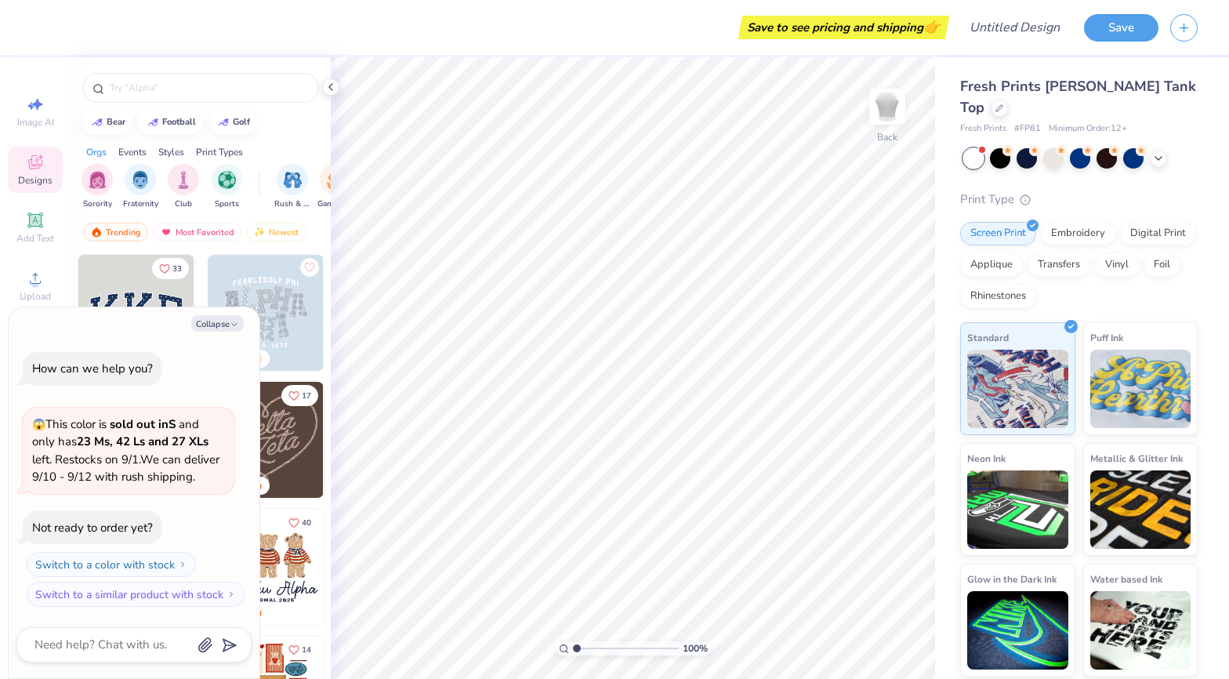
click at [43, 183] on span "Designs" at bounding box center [35, 180] width 34 height 13
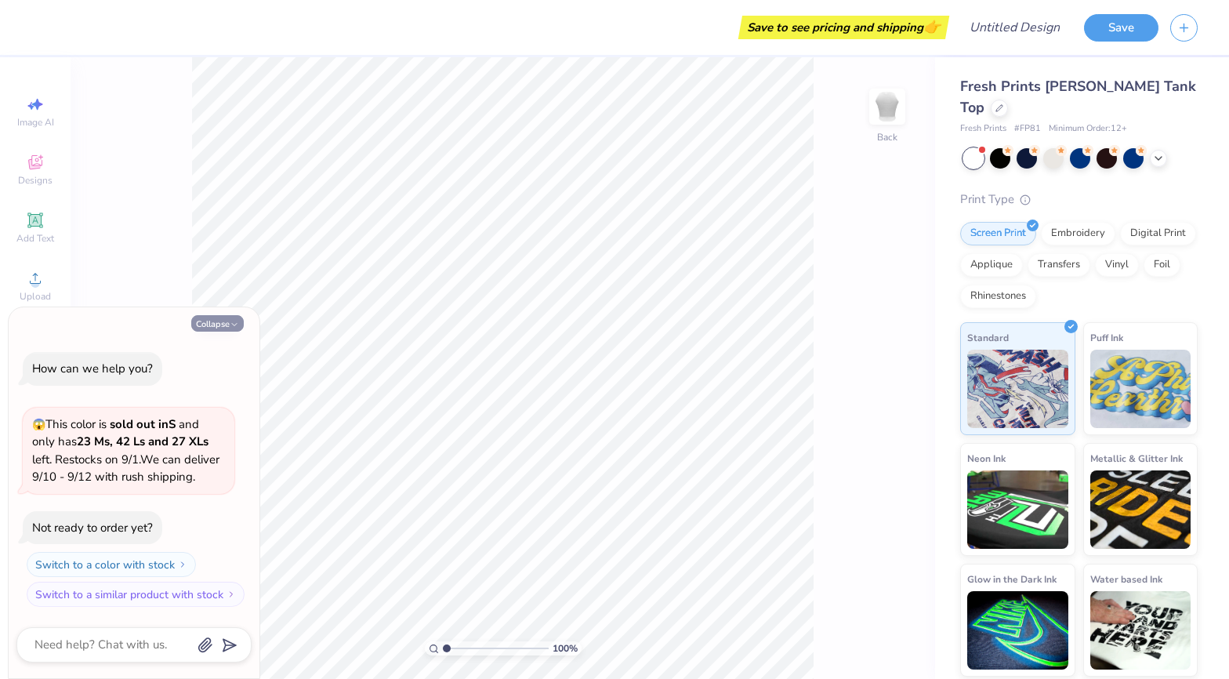
click at [233, 324] on icon "button" at bounding box center [234, 324] width 9 height 9
type textarea "x"
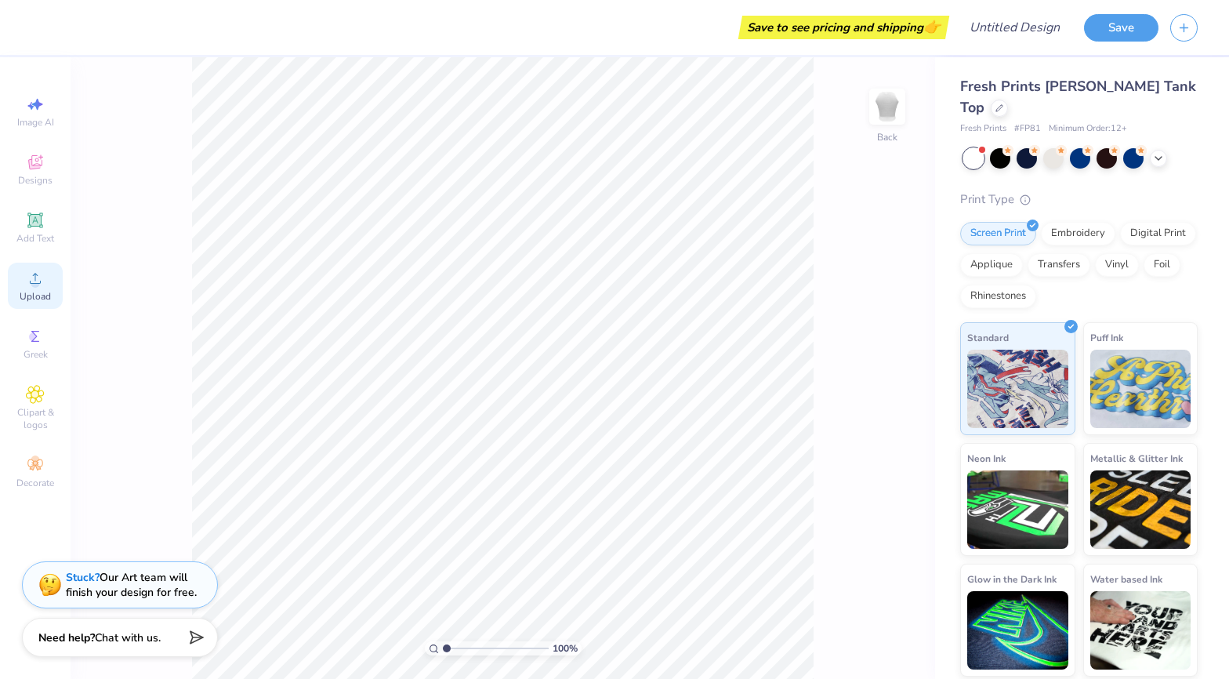
click at [34, 291] on span "Upload" at bounding box center [35, 296] width 31 height 13
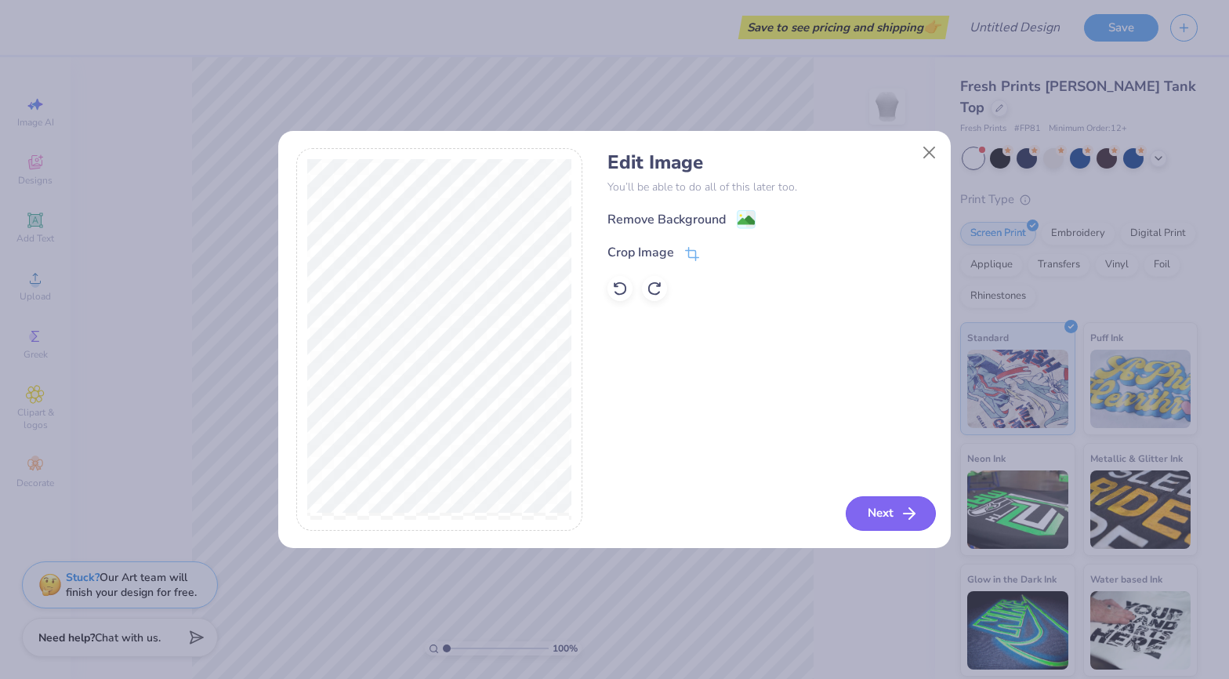
click at [888, 516] on button "Next" at bounding box center [891, 513] width 90 height 34
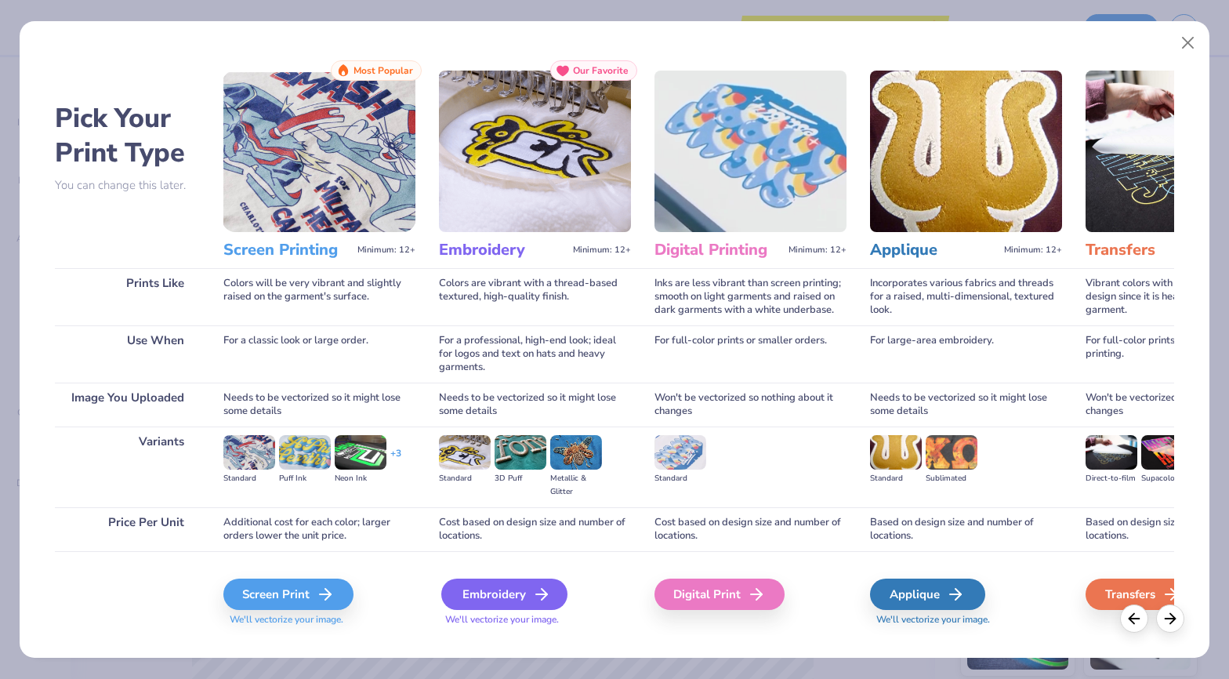
click at [509, 592] on div "Embroidery" at bounding box center [504, 593] width 126 height 31
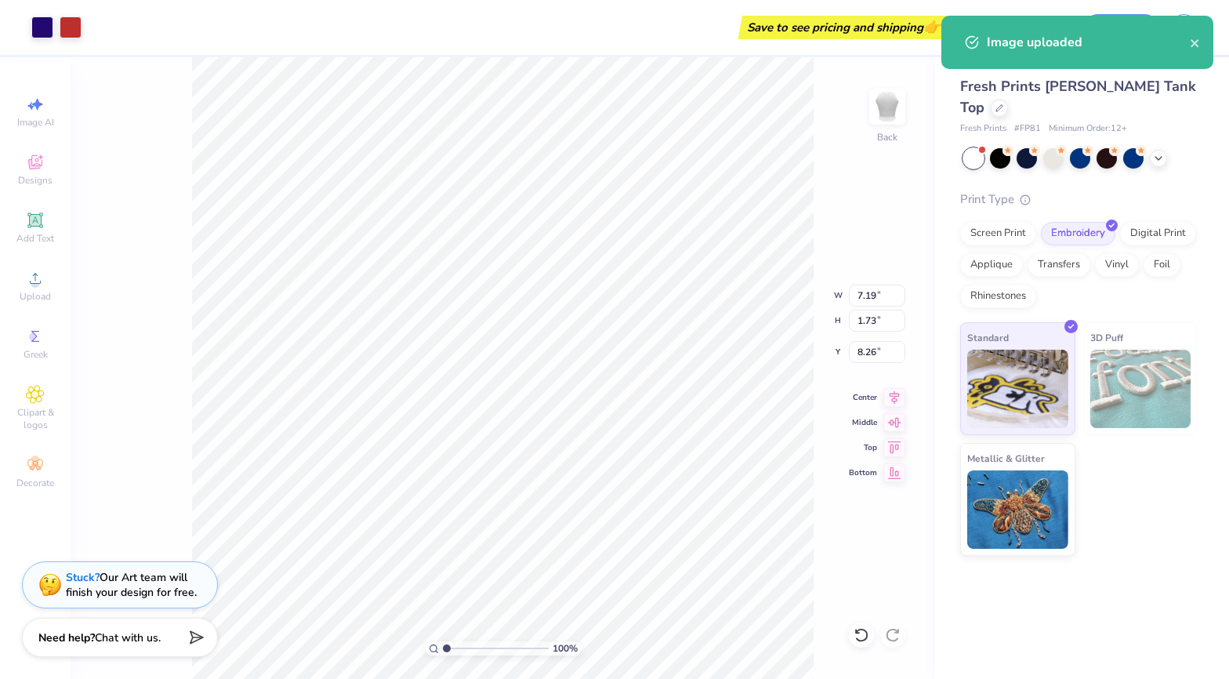
type input "3.00"
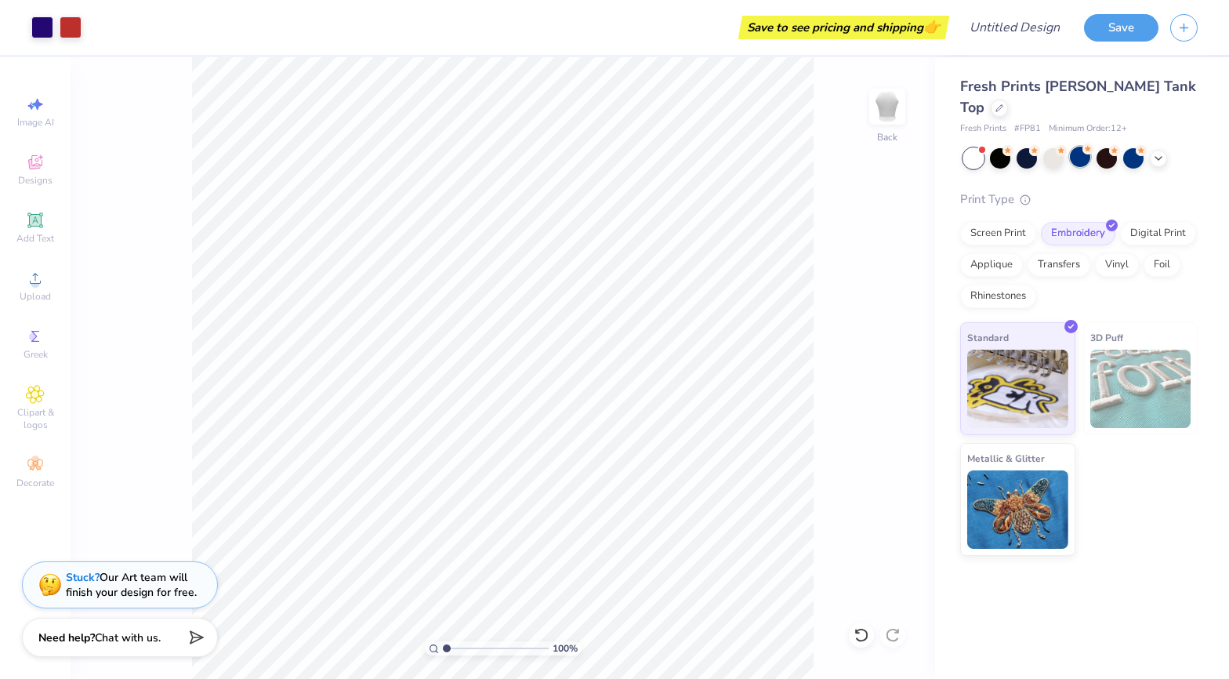
click at [1080, 147] on div at bounding box center [1080, 157] width 20 height 20
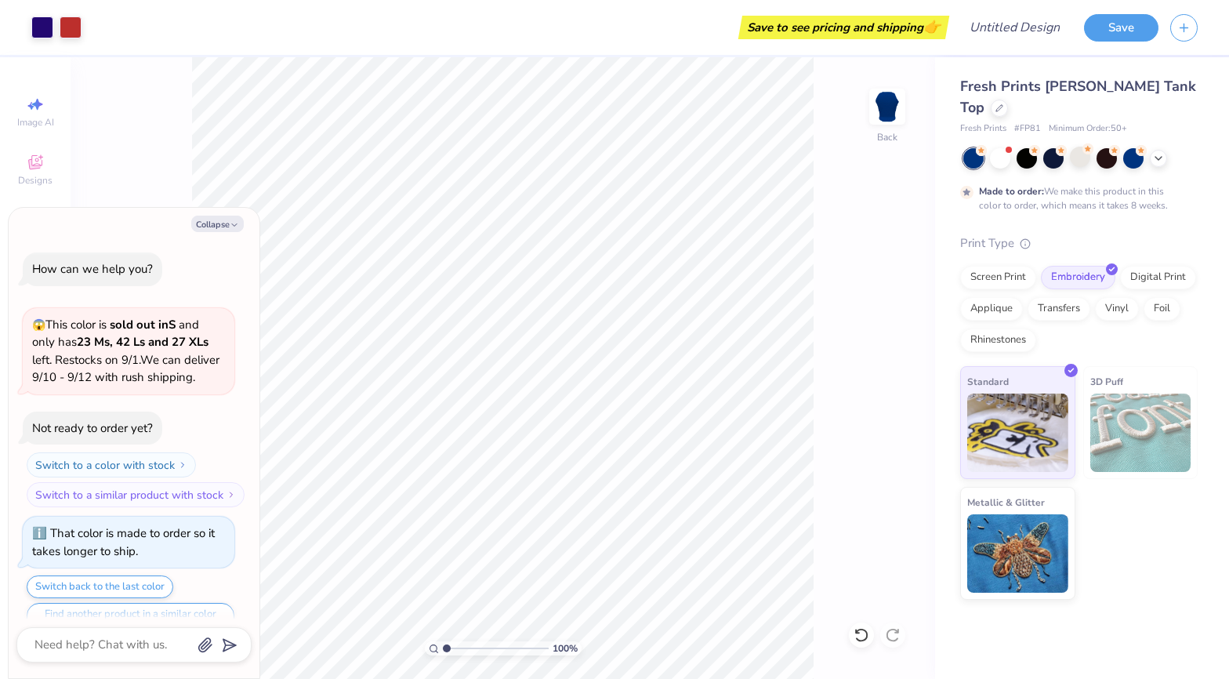
scroll to position [31, 0]
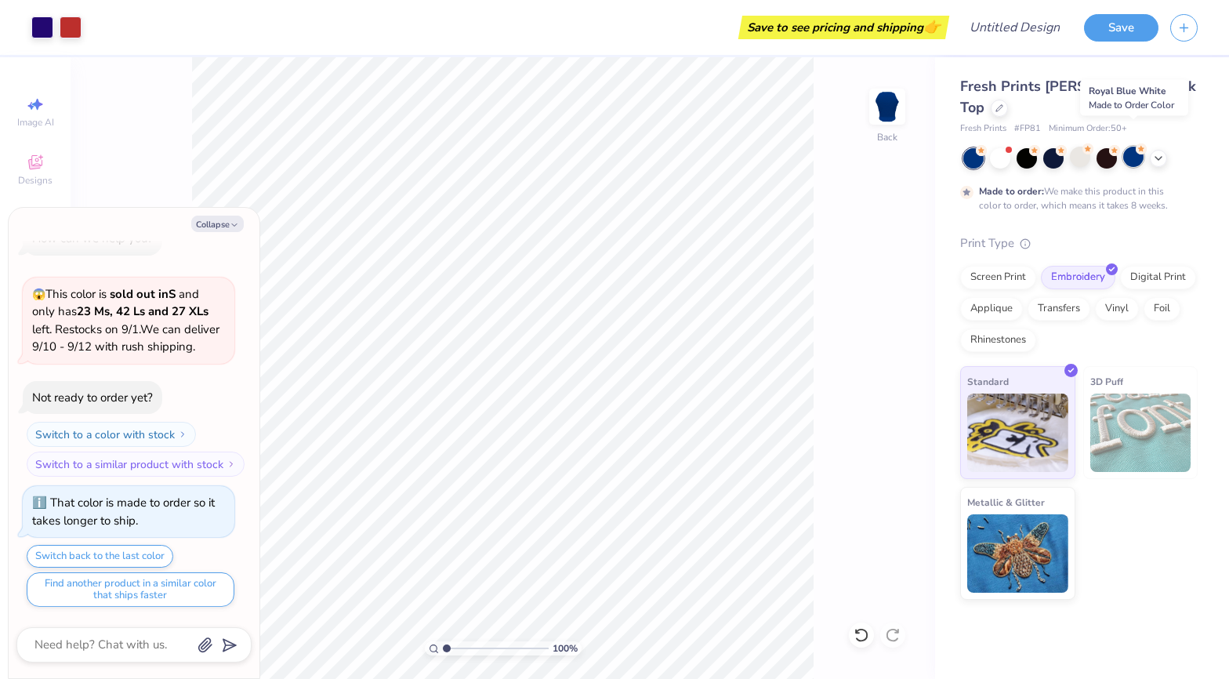
click at [1129, 147] on div at bounding box center [1133, 157] width 20 height 20
click at [1075, 147] on div at bounding box center [1080, 157] width 20 height 20
click at [1000, 147] on div at bounding box center [1000, 157] width 20 height 20
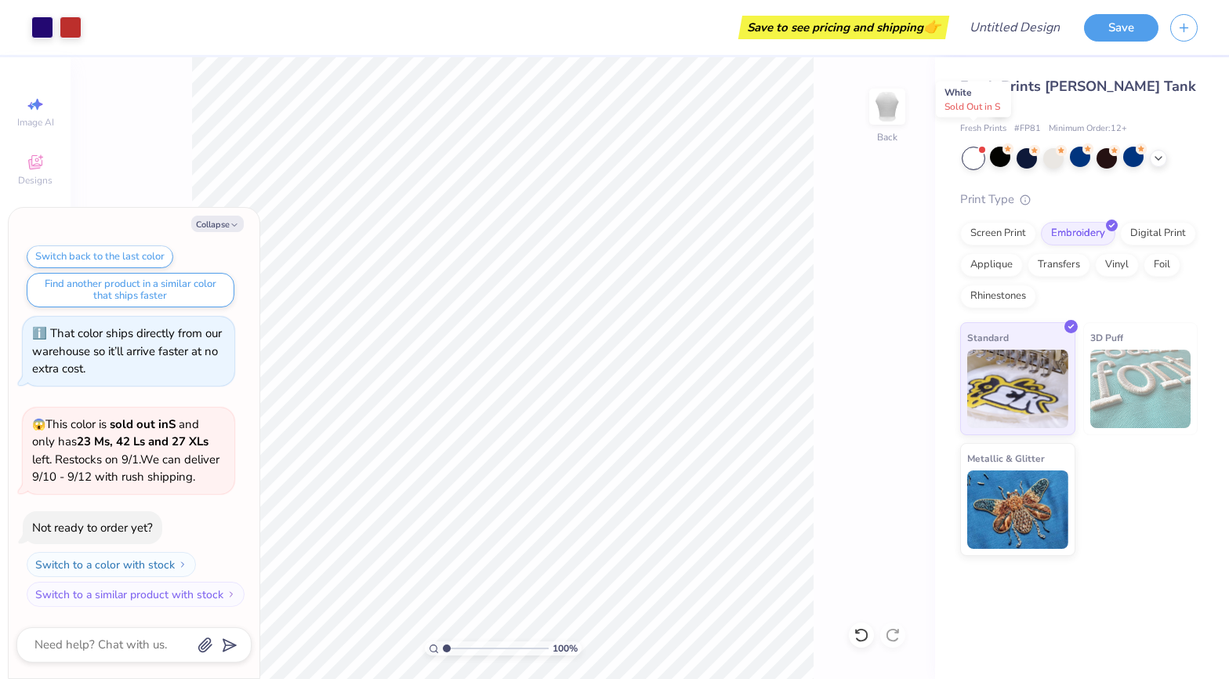
click at [967, 148] on div at bounding box center [973, 158] width 20 height 20
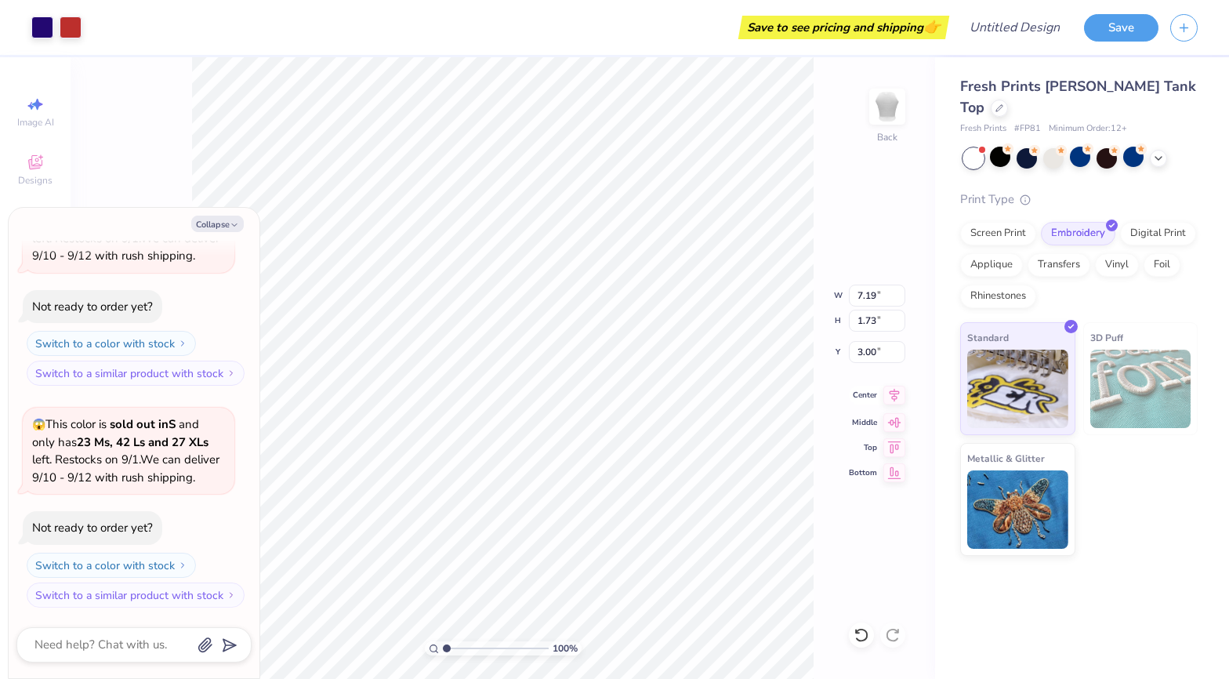
click at [892, 392] on icon at bounding box center [894, 395] width 22 height 19
click at [890, 427] on icon at bounding box center [894, 420] width 22 height 19
type textarea "x"
type input "8.26"
click at [890, 447] on icon at bounding box center [894, 445] width 13 height 12
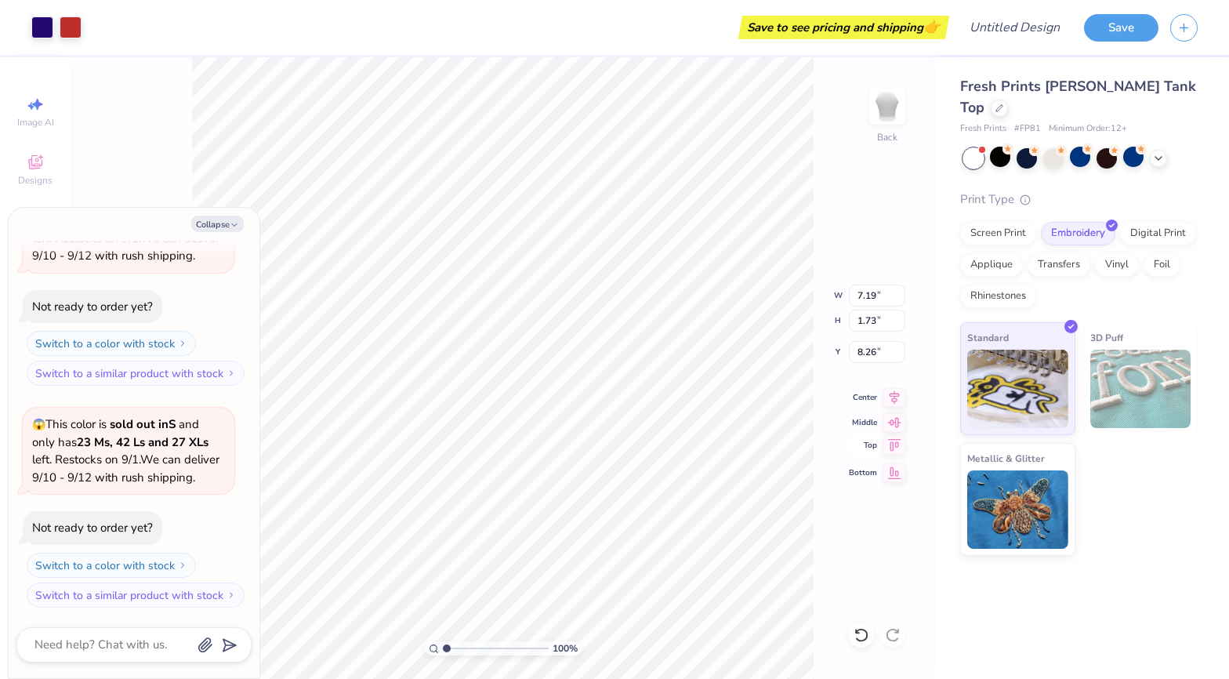
type textarea "x"
type input "0.50"
click at [890, 475] on icon at bounding box center [894, 470] width 22 height 19
type textarea "x"
type input "16.02"
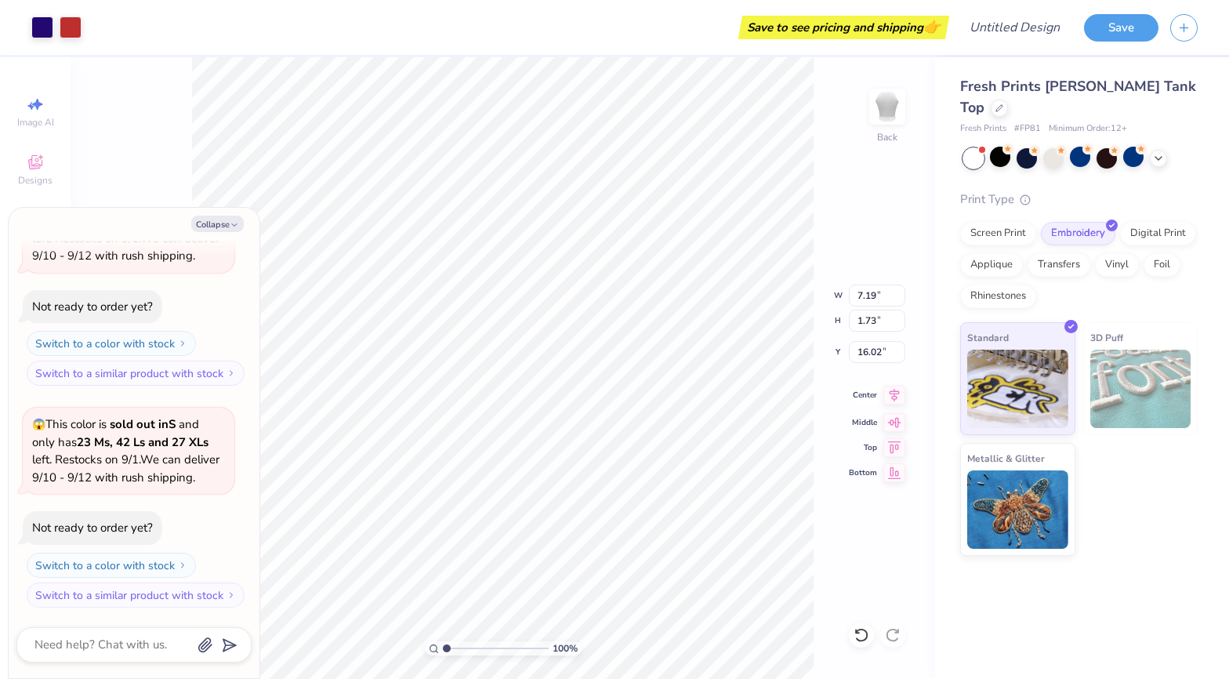
click at [890, 397] on icon at bounding box center [894, 395] width 22 height 19
click at [896, 392] on icon at bounding box center [894, 395] width 22 height 19
click at [896, 395] on icon at bounding box center [894, 395] width 22 height 19
click at [892, 420] on icon at bounding box center [894, 420] width 13 height 10
type textarea "x"
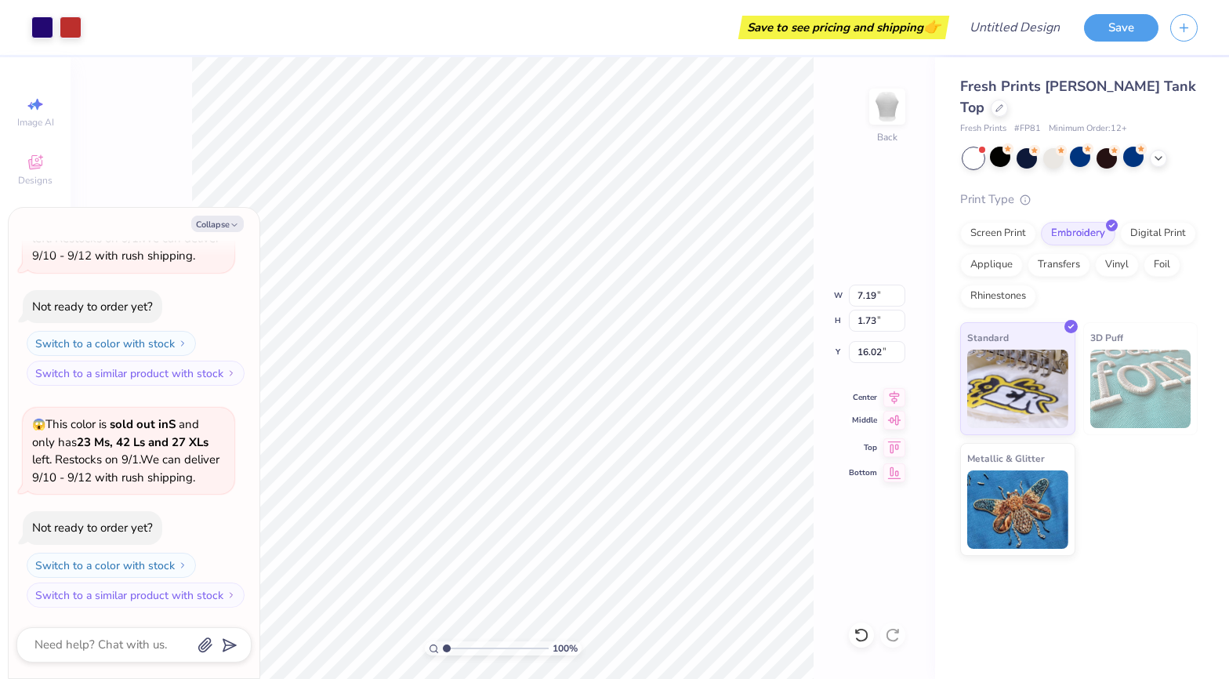
type input "8.26"
click at [893, 400] on icon at bounding box center [894, 395] width 22 height 19
click at [887, 446] on icon at bounding box center [894, 445] width 22 height 19
type textarea "x"
type input "0.50"
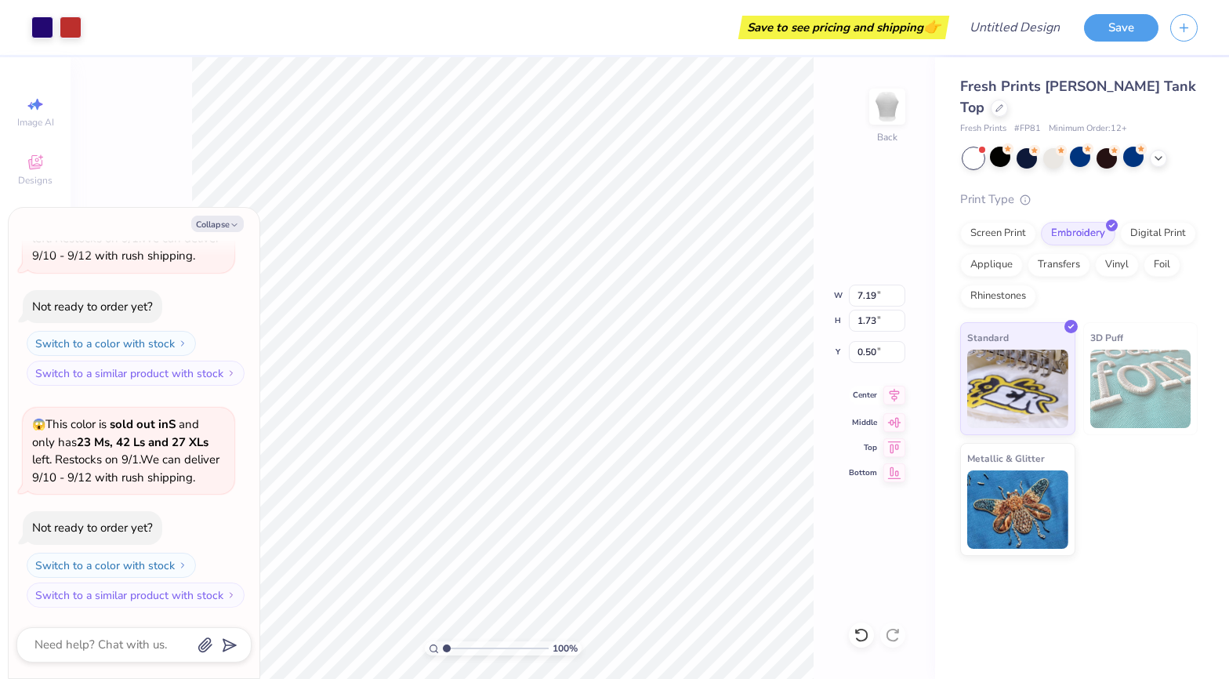
click at [888, 398] on icon at bounding box center [894, 395] width 22 height 19
click at [897, 395] on icon at bounding box center [894, 395] width 22 height 19
type textarea "x"
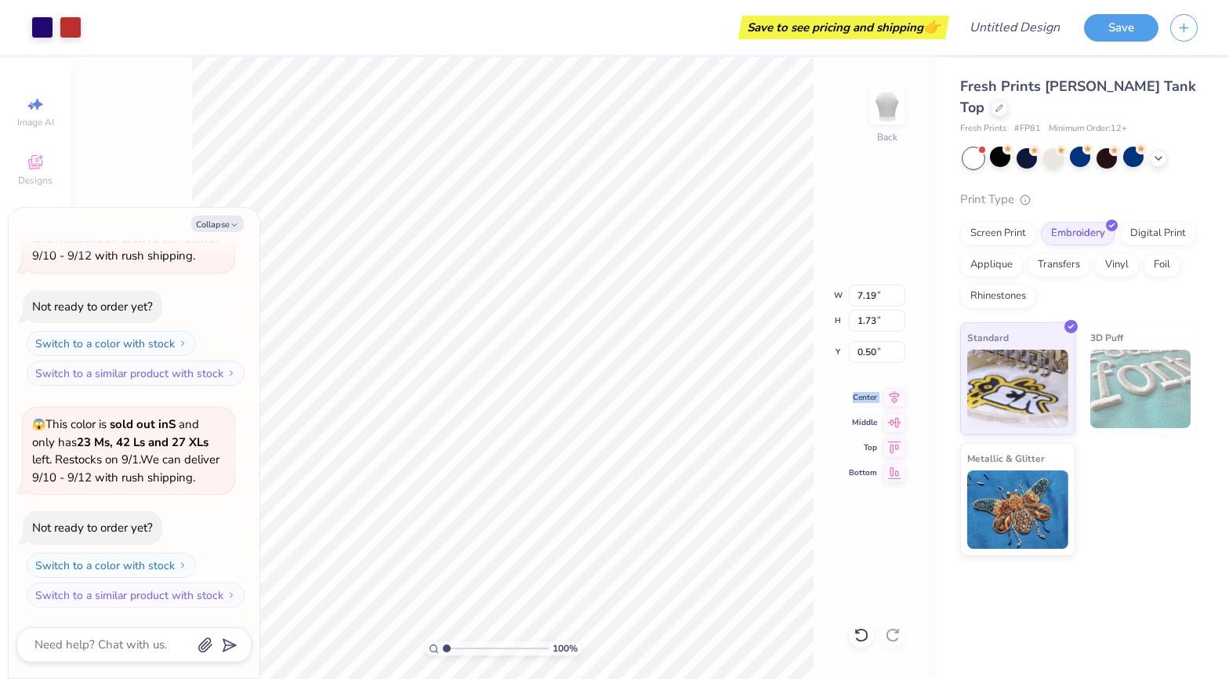
type input "2.83"
type textarea "x"
type input "3.00"
click at [212, 219] on button "Collapse" at bounding box center [217, 224] width 53 height 16
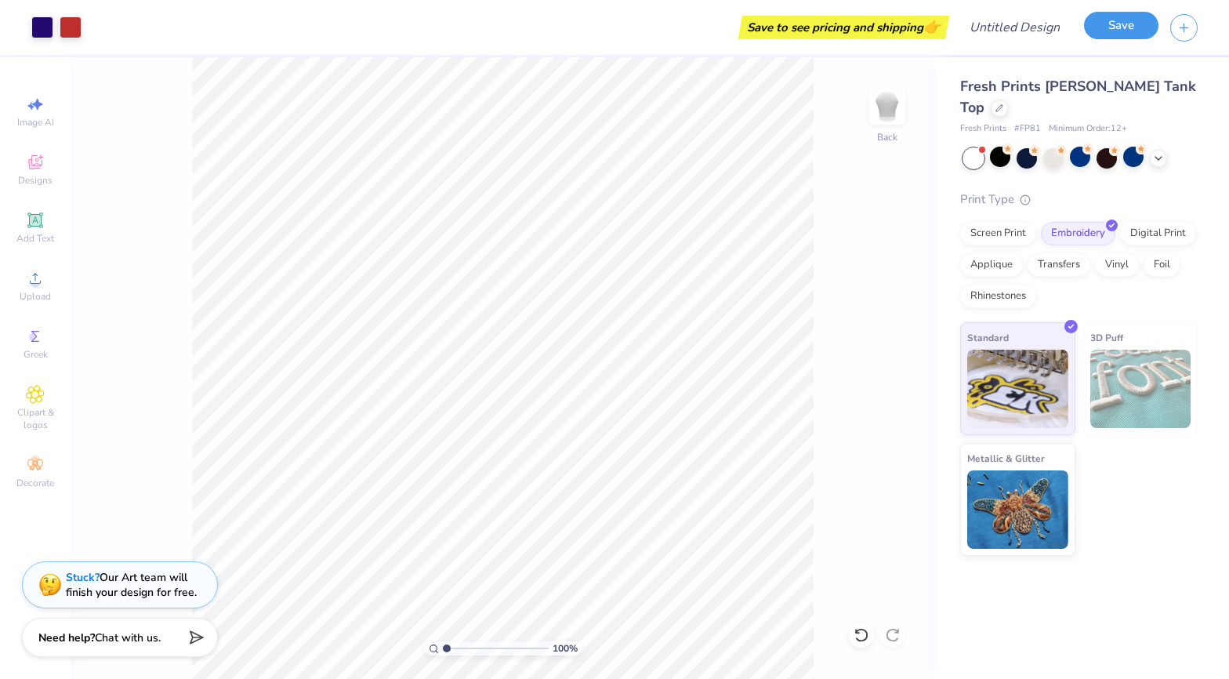
click at [1130, 17] on button "Save" at bounding box center [1121, 25] width 74 height 27
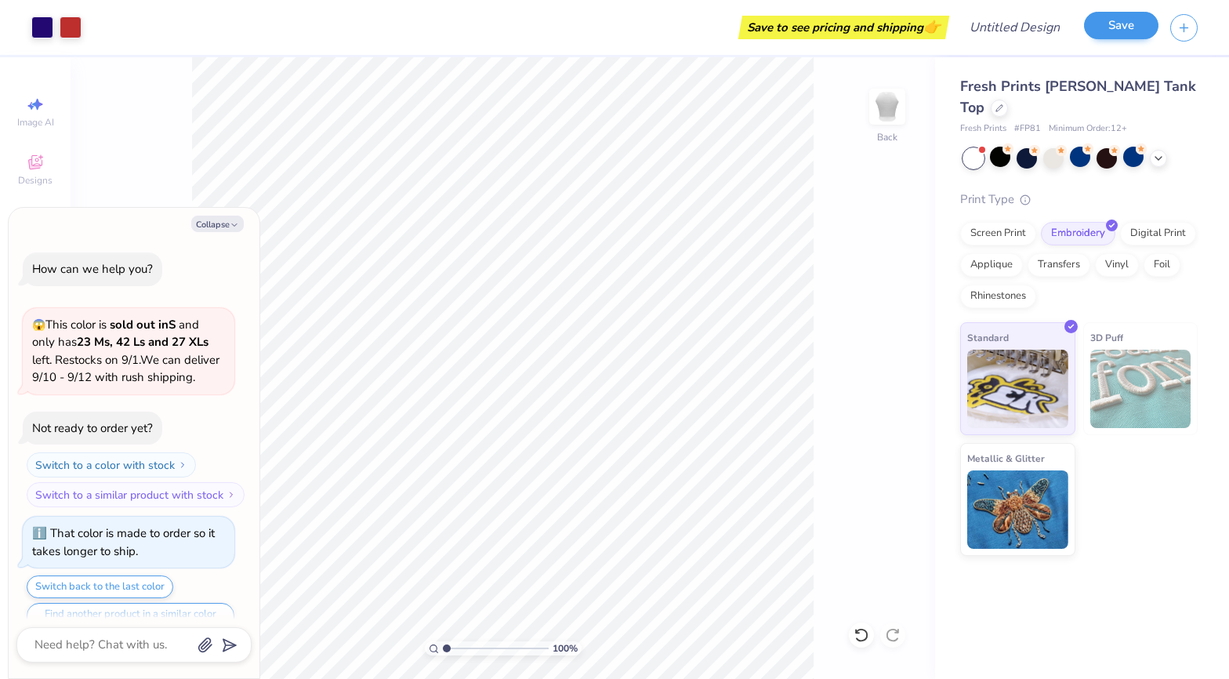
scroll to position [594, 0]
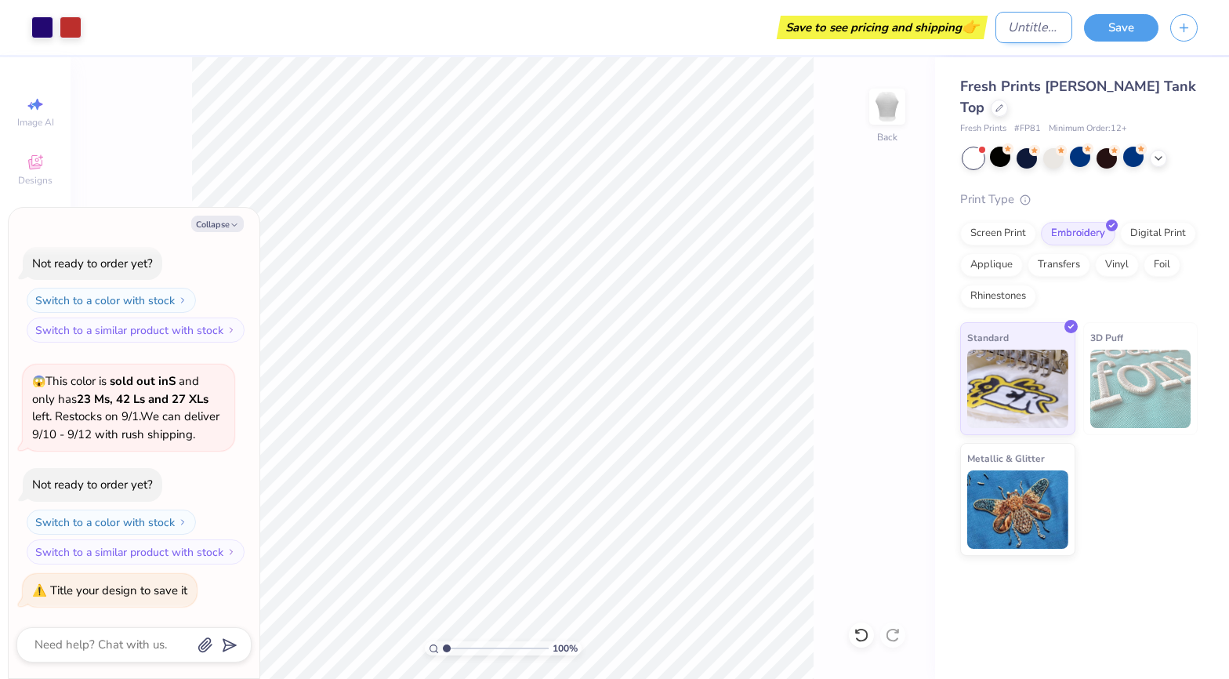
click at [995, 29] on input "Design Title" at bounding box center [1033, 27] width 77 height 31
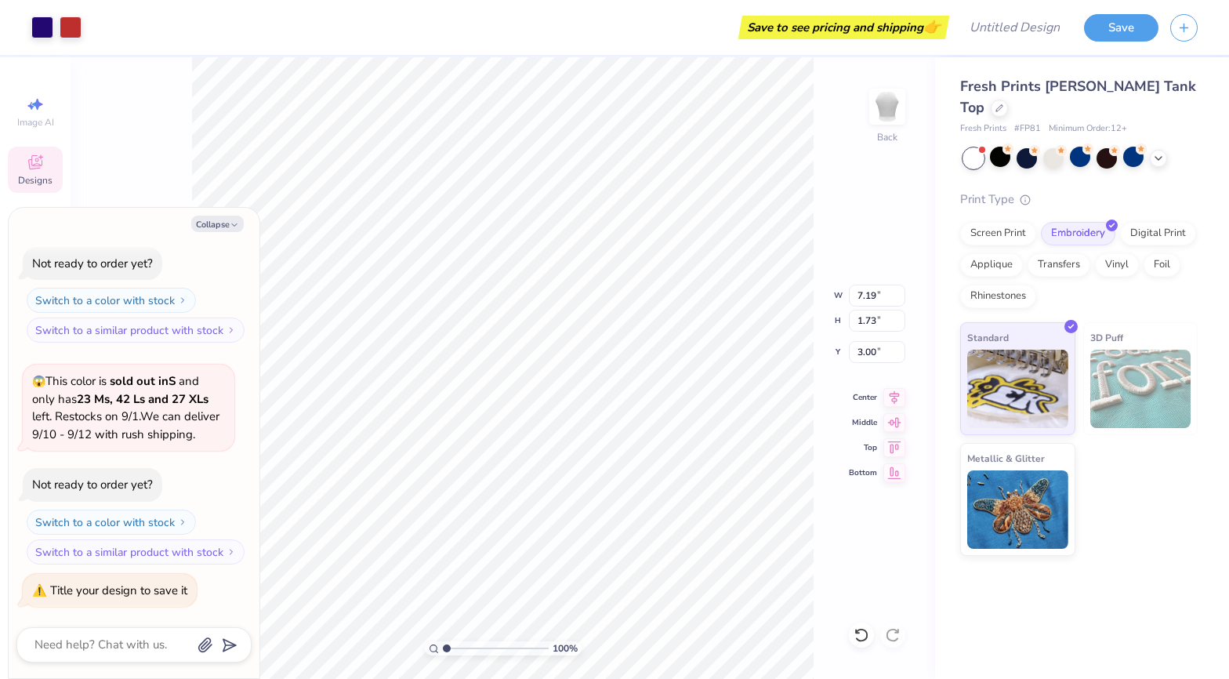
click at [28, 167] on icon at bounding box center [35, 162] width 19 height 19
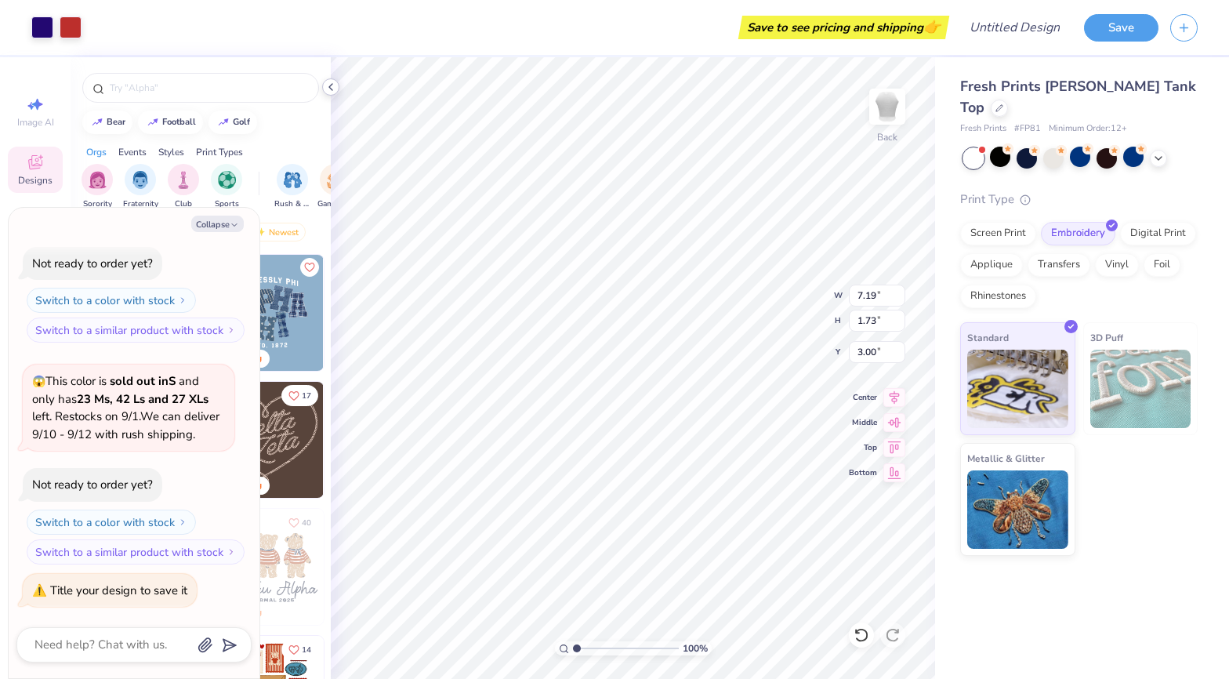
click at [333, 83] on icon at bounding box center [330, 87] width 13 height 13
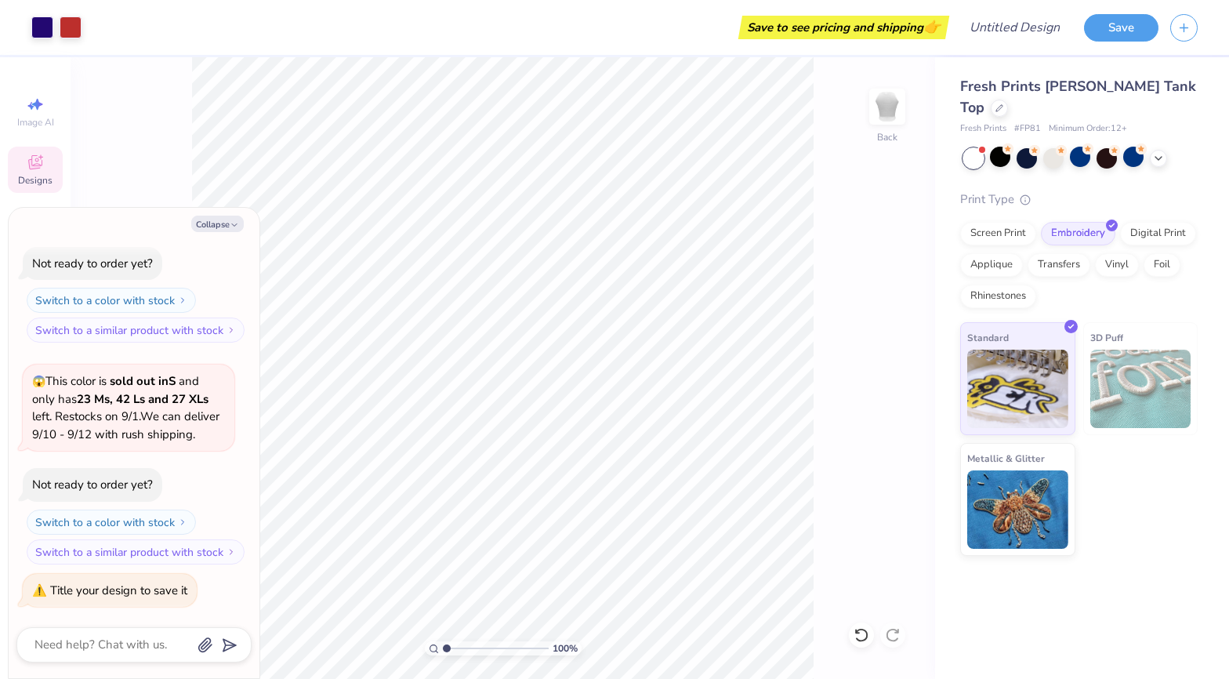
click at [862, 561] on div "100 % Back" at bounding box center [503, 367] width 864 height 621
click at [215, 224] on button "Collapse" at bounding box center [217, 224] width 53 height 16
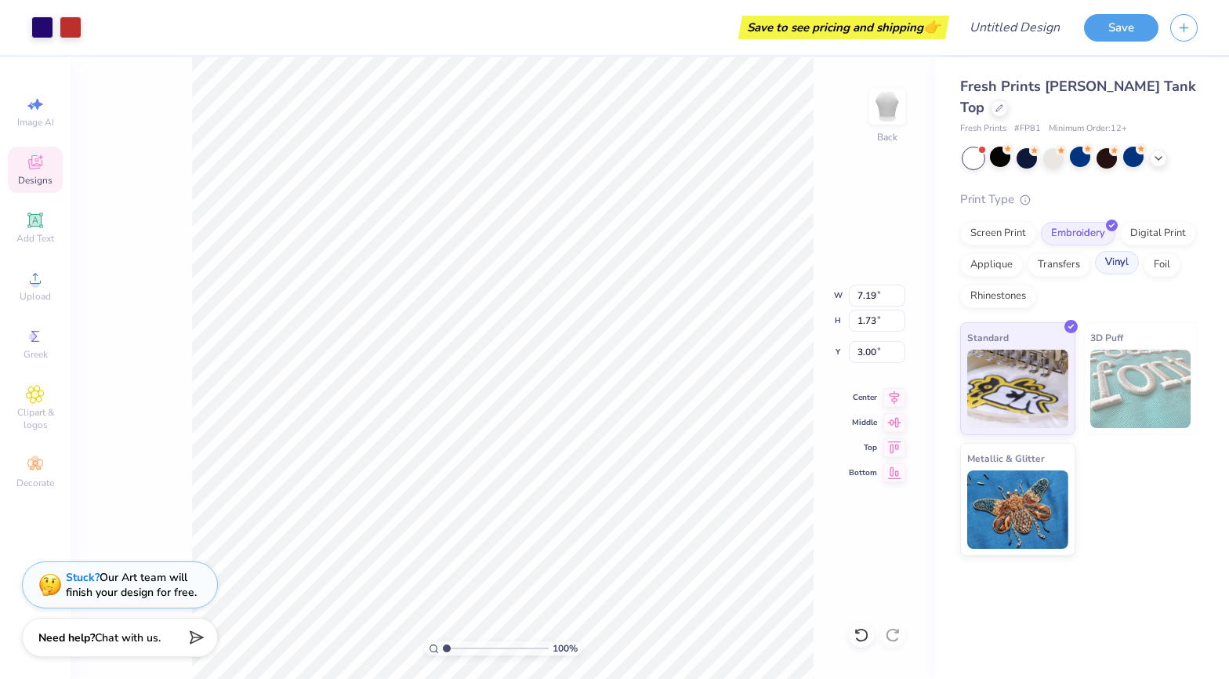
click at [1120, 251] on div "Vinyl" at bounding box center [1117, 263] width 44 height 24
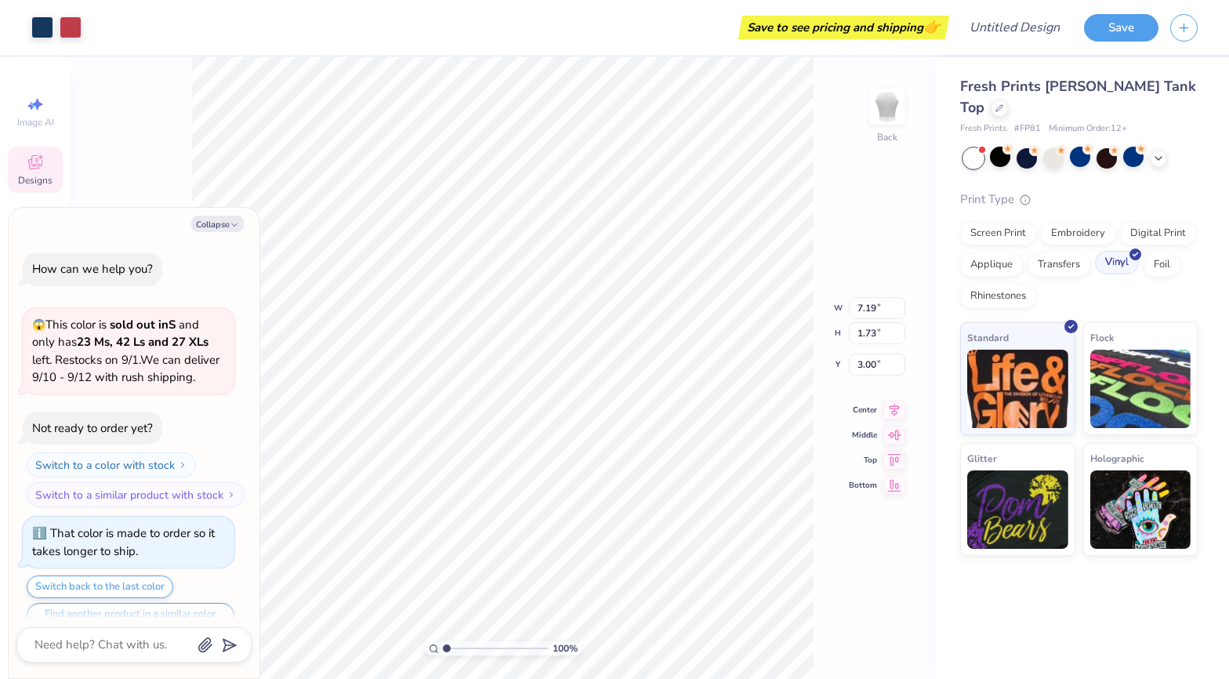
scroll to position [845, 0]
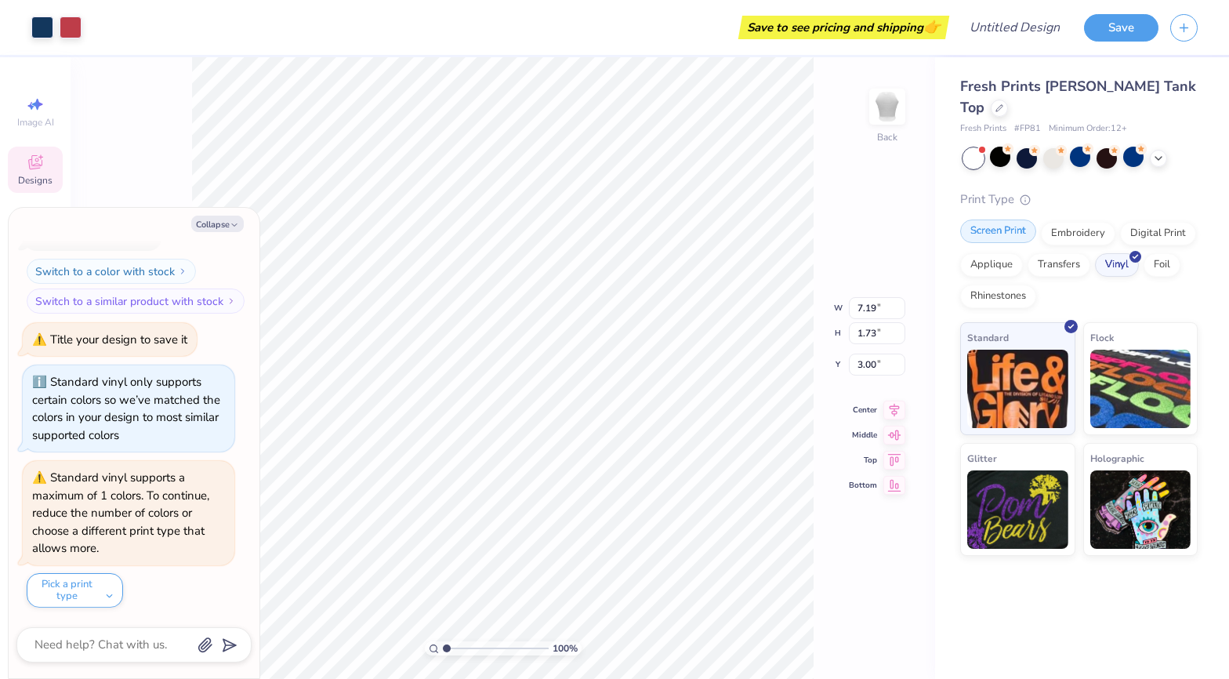
click at [1013, 219] on div "Screen Print" at bounding box center [998, 231] width 76 height 24
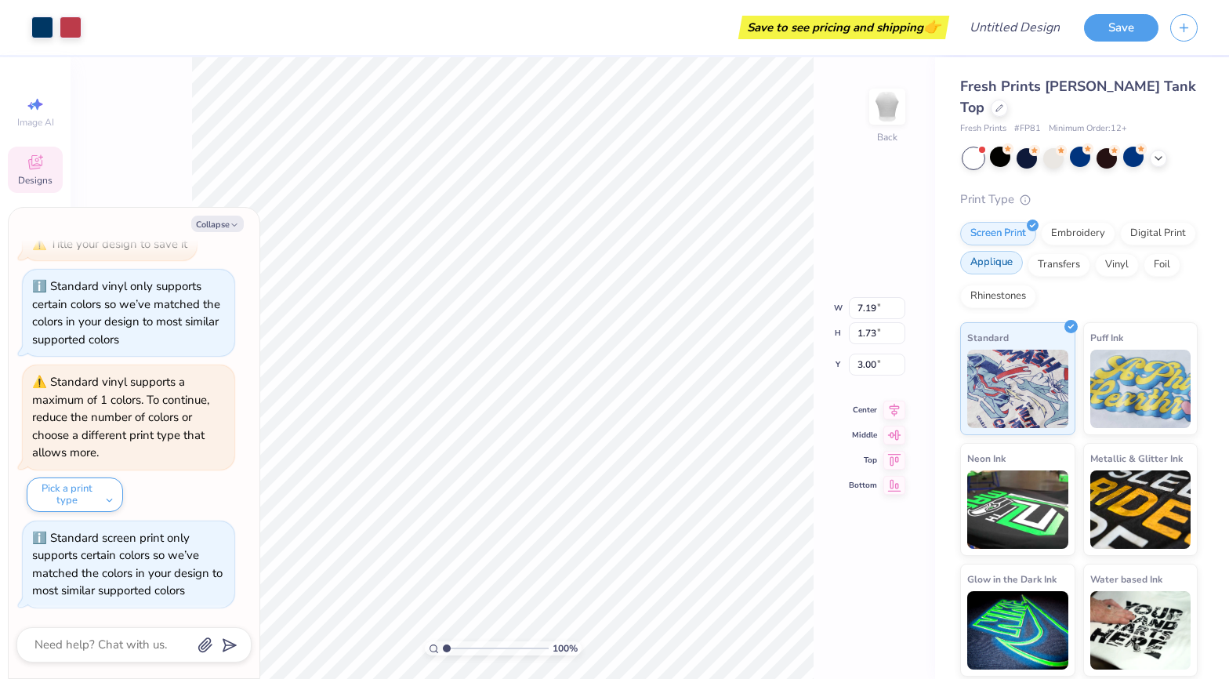
click at [1009, 251] on div "Applique" at bounding box center [991, 263] width 63 height 24
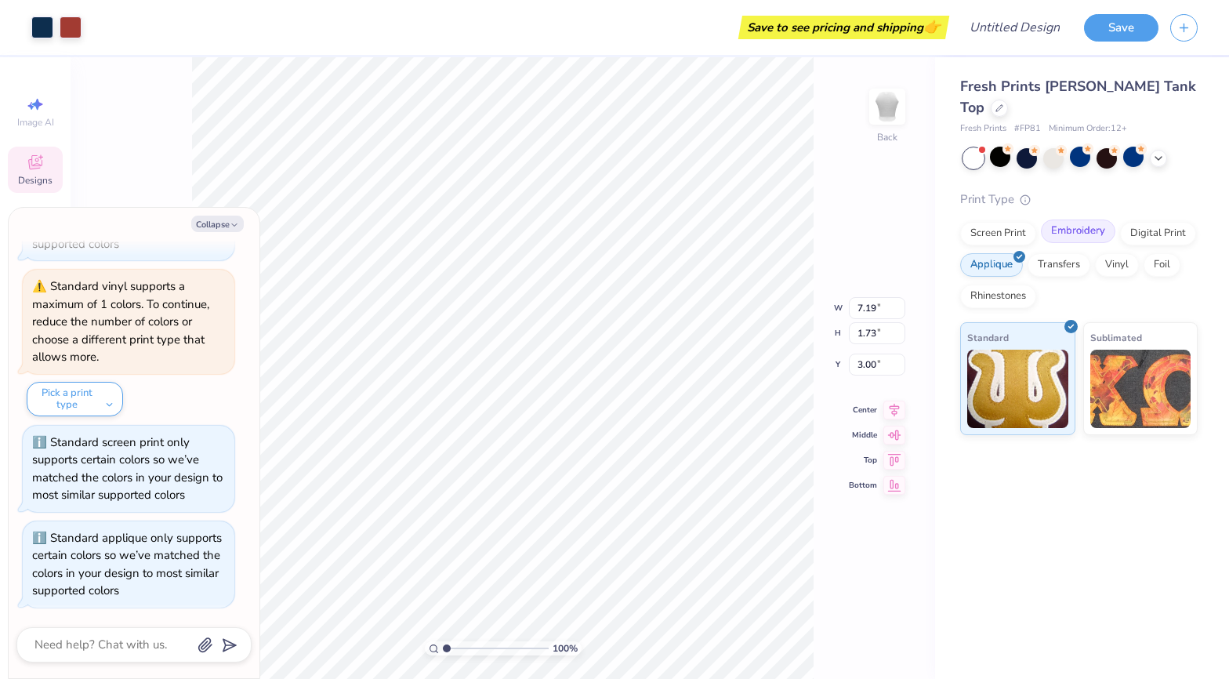
click at [1071, 219] on div "Embroidery" at bounding box center [1078, 231] width 74 height 24
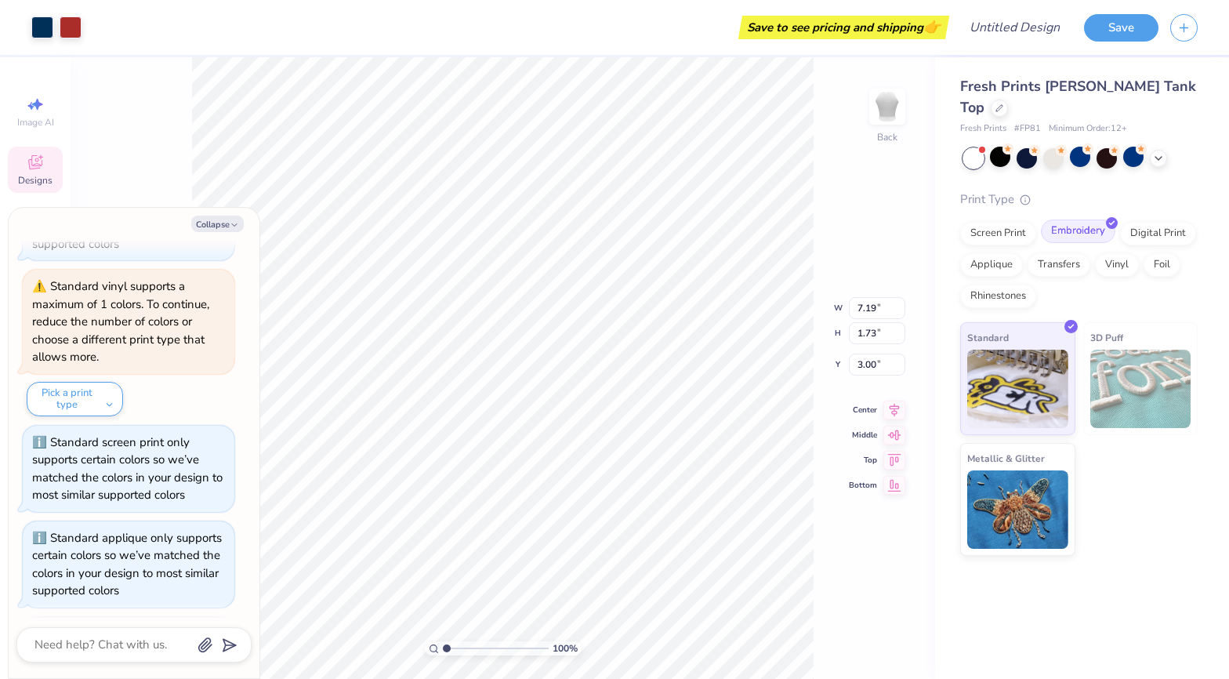
scroll to position [1132, 0]
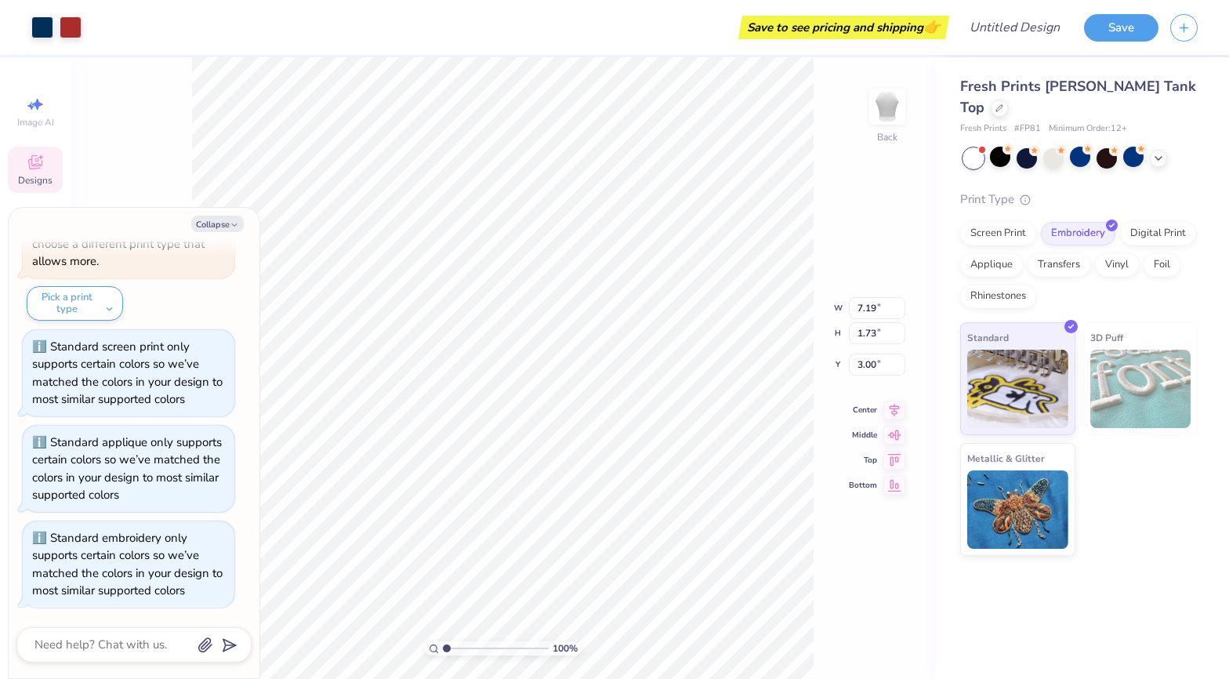
click at [1116, 226] on div "Screen Print Embroidery Digital Print Applique Transfers Vinyl Foil Rhinestones" at bounding box center [1078, 265] width 237 height 86
click at [1144, 225] on div "Screen Print Embroidery Digital Print Applique Transfers Vinyl Foil Rhinestones" at bounding box center [1078, 265] width 237 height 86
click at [1149, 219] on div "Digital Print" at bounding box center [1158, 231] width 76 height 24
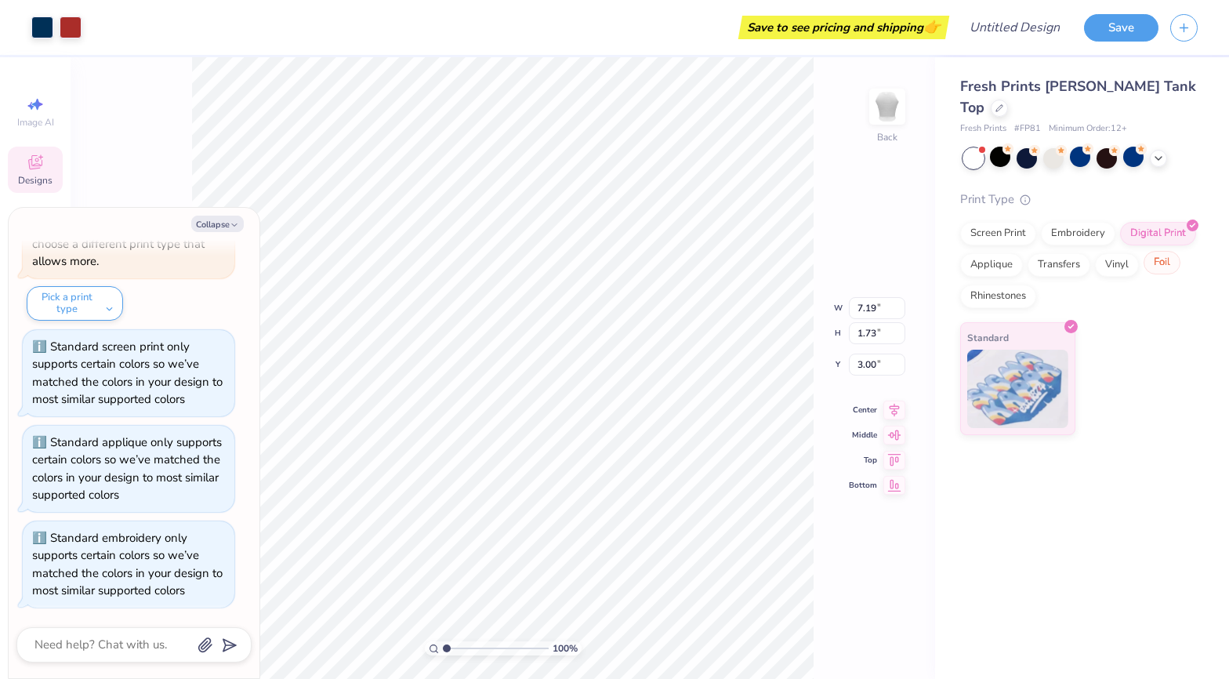
click at [1160, 252] on div "Foil" at bounding box center [1161, 263] width 37 height 24
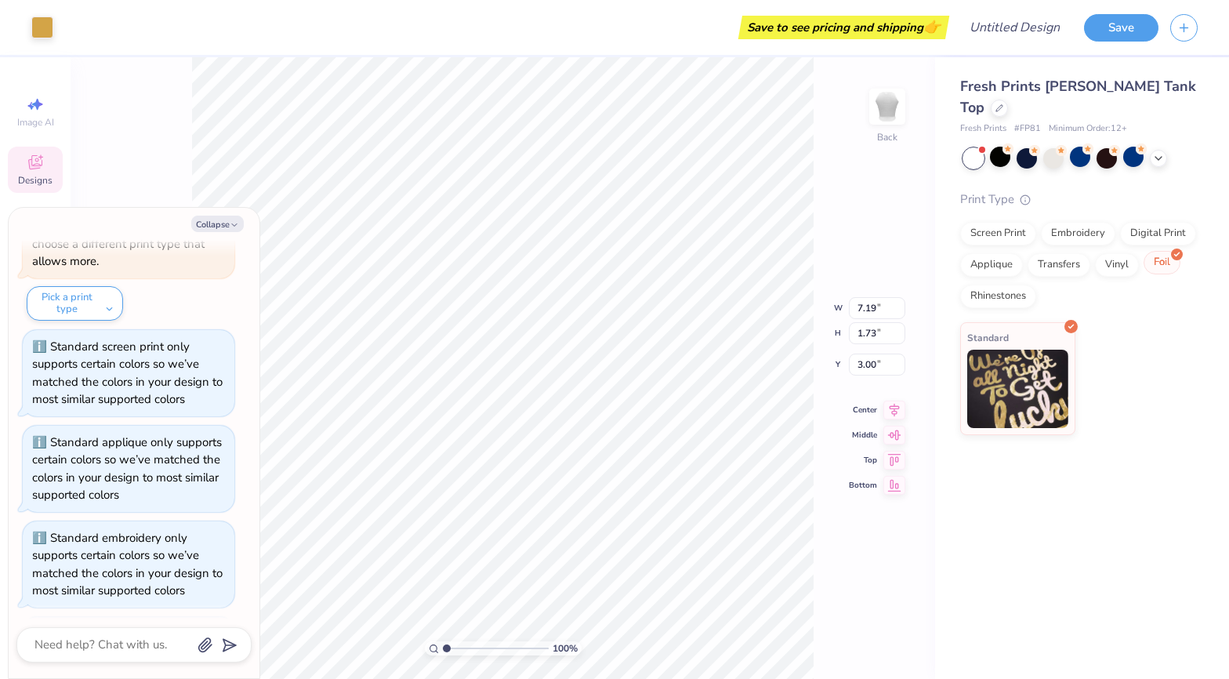
scroll to position [1383, 0]
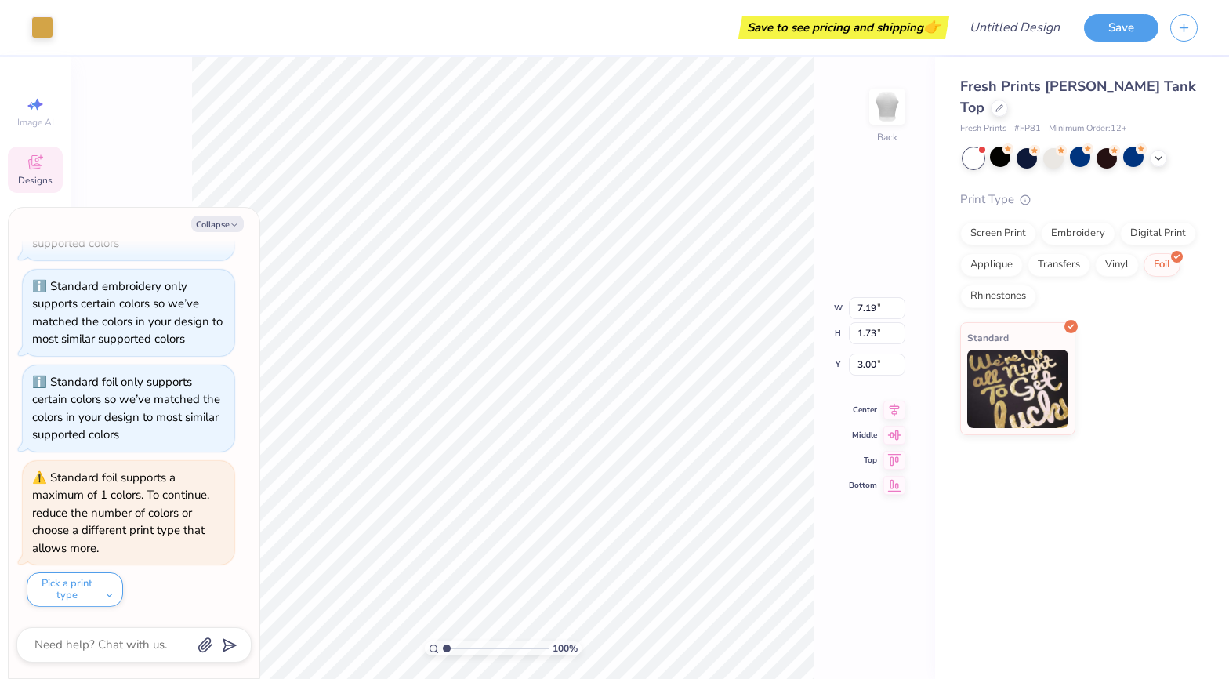
click at [1133, 252] on div "Screen Print Embroidery Digital Print Applique Transfers Vinyl Foil Rhinestones" at bounding box center [1078, 265] width 237 height 86
click at [1125, 251] on div "Vinyl" at bounding box center [1117, 263] width 44 height 24
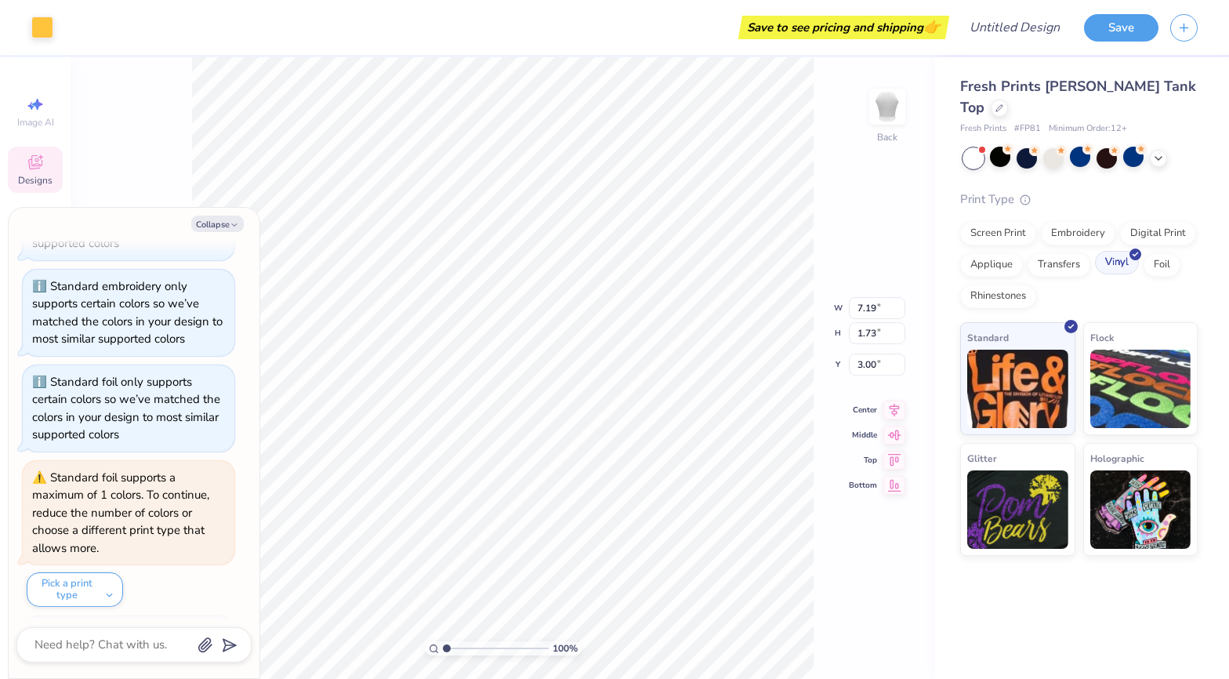
scroll to position [1479, 0]
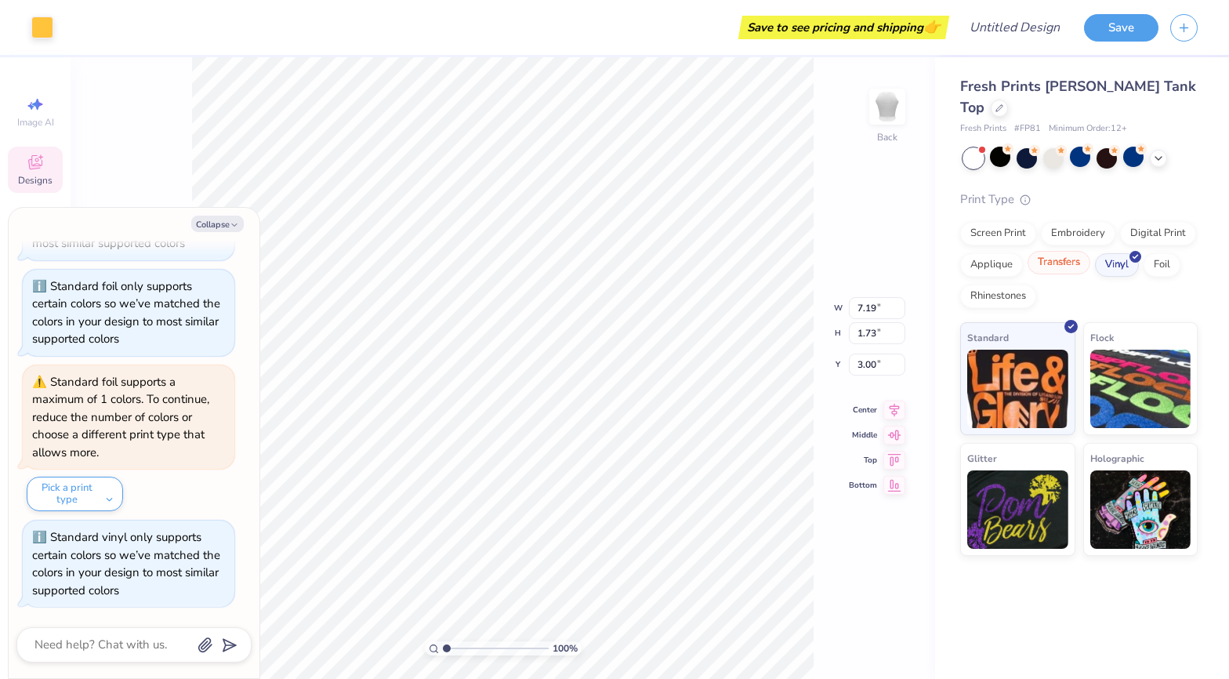
click at [1072, 251] on div "Transfers" at bounding box center [1058, 263] width 63 height 24
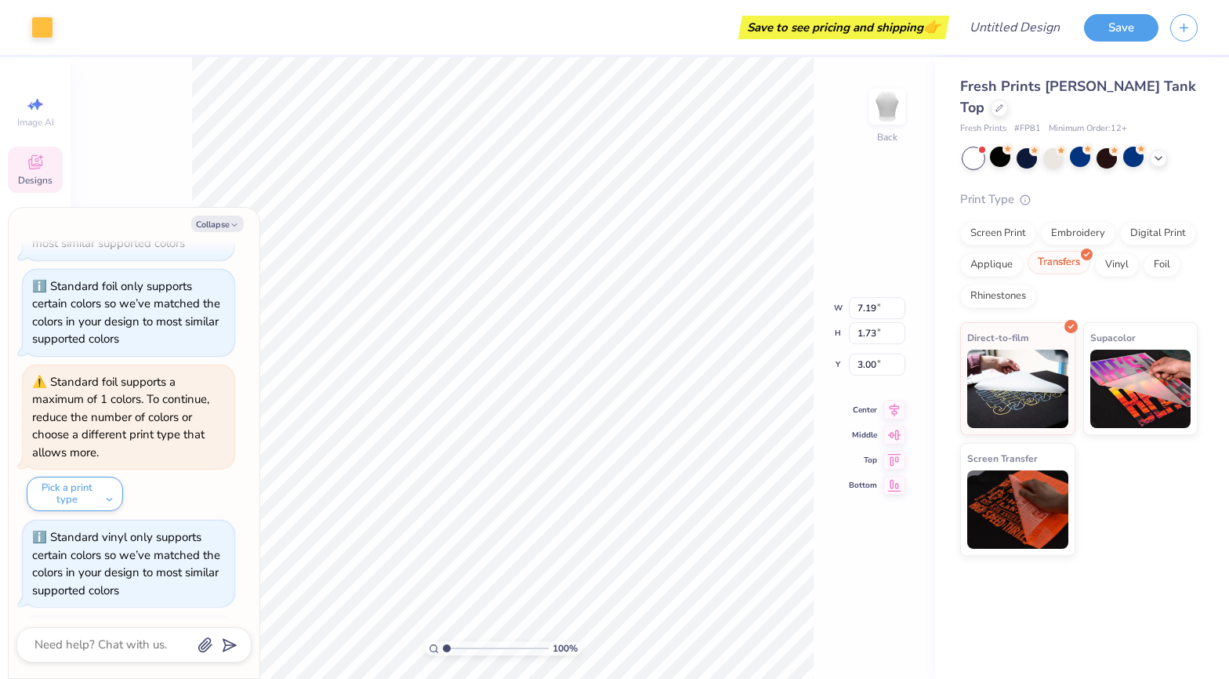
scroll to position [1574, 0]
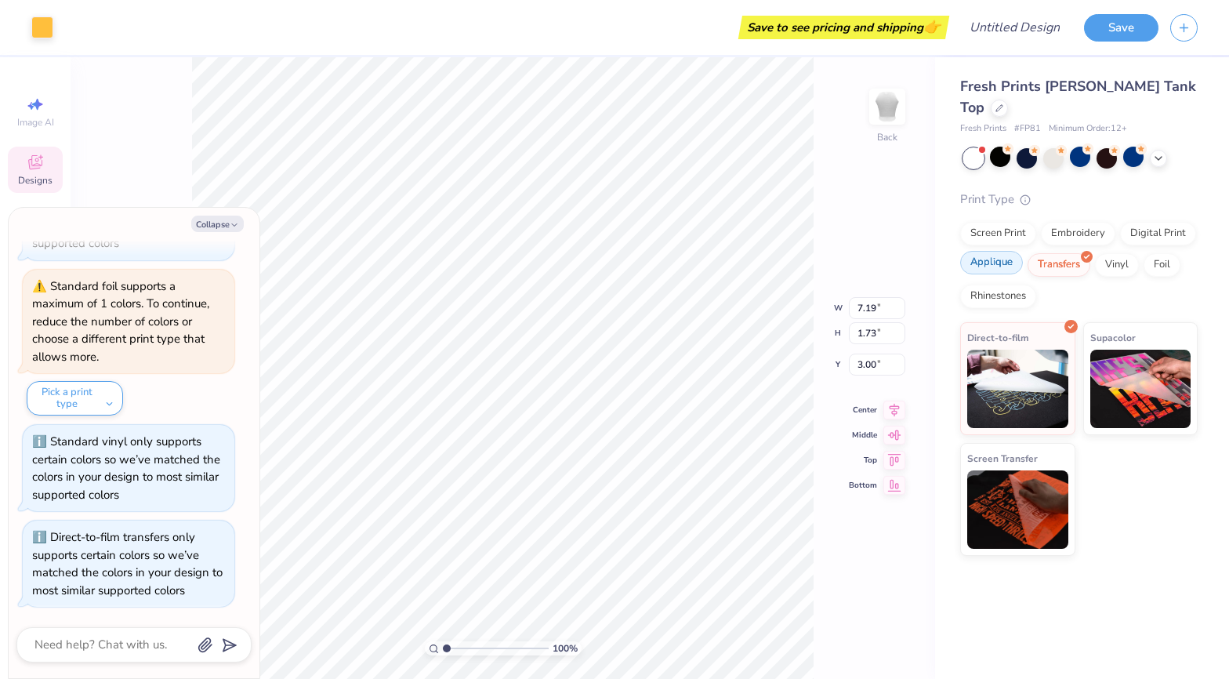
click at [1006, 251] on div "Applique" at bounding box center [991, 263] width 63 height 24
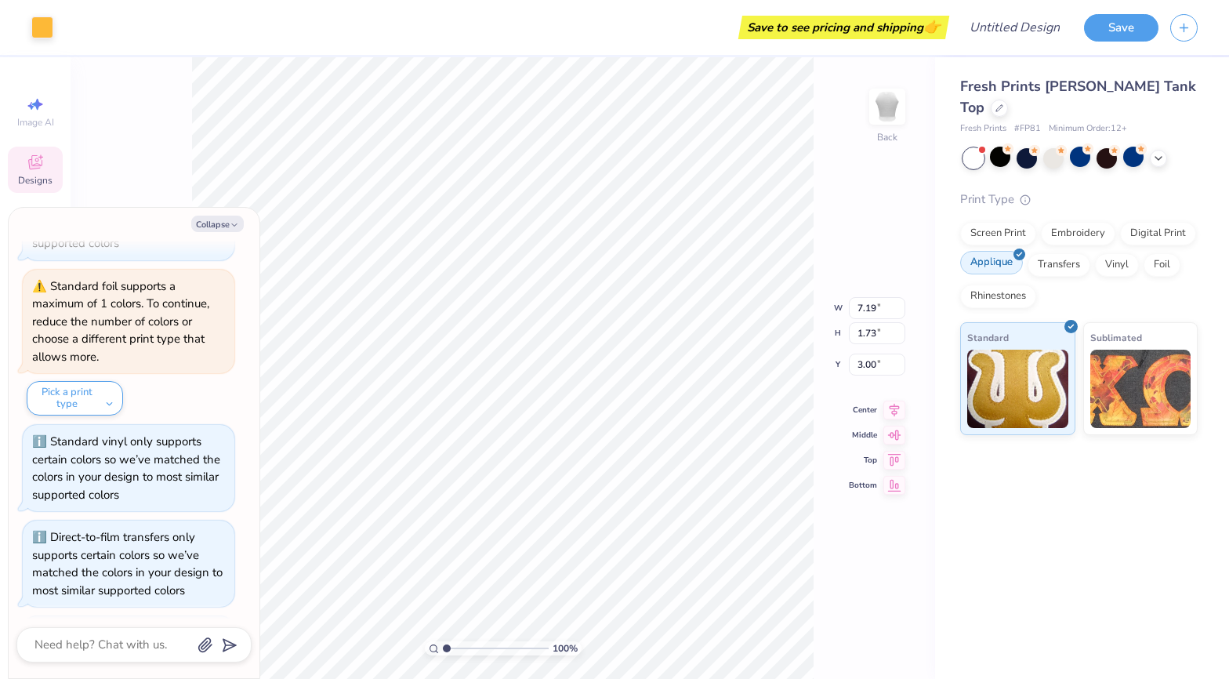
scroll to position [1670, 0]
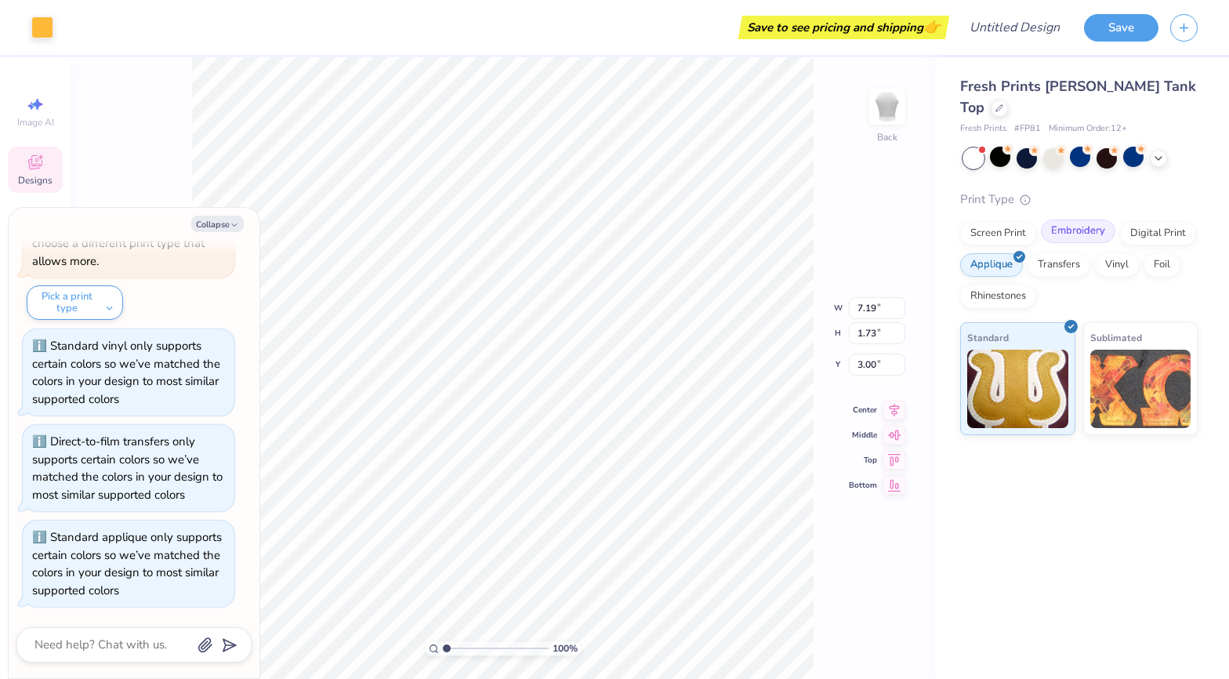
click at [1058, 219] on div "Embroidery" at bounding box center [1078, 231] width 74 height 24
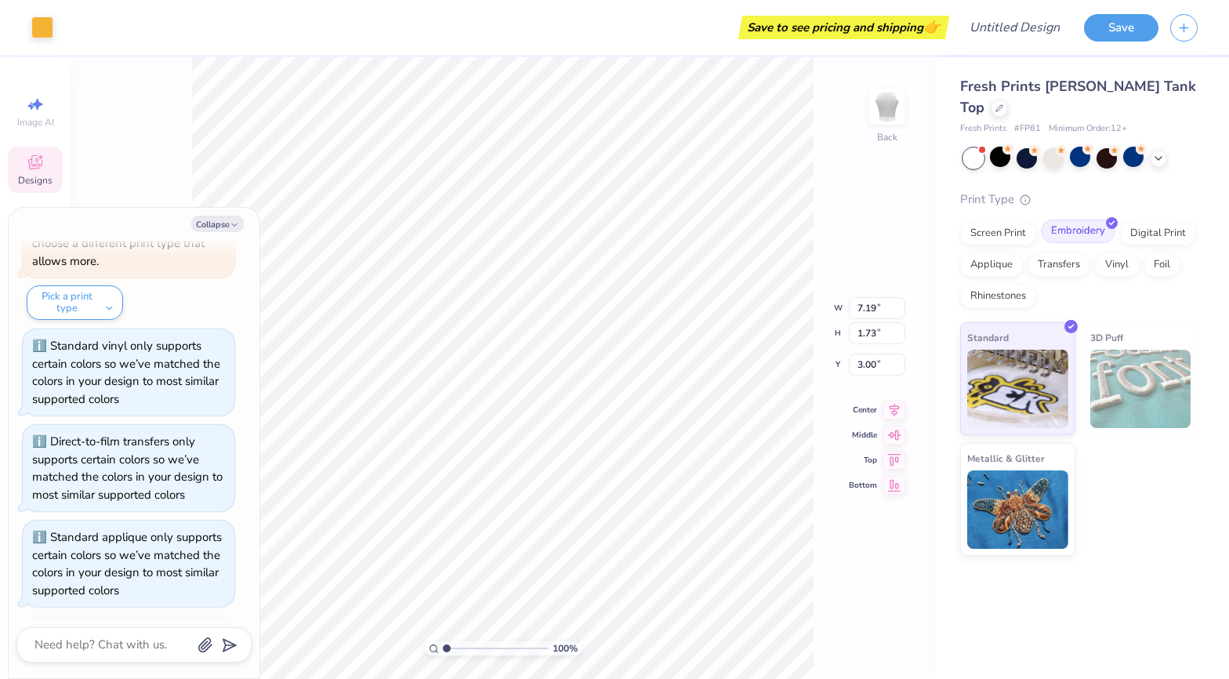
scroll to position [1766, 0]
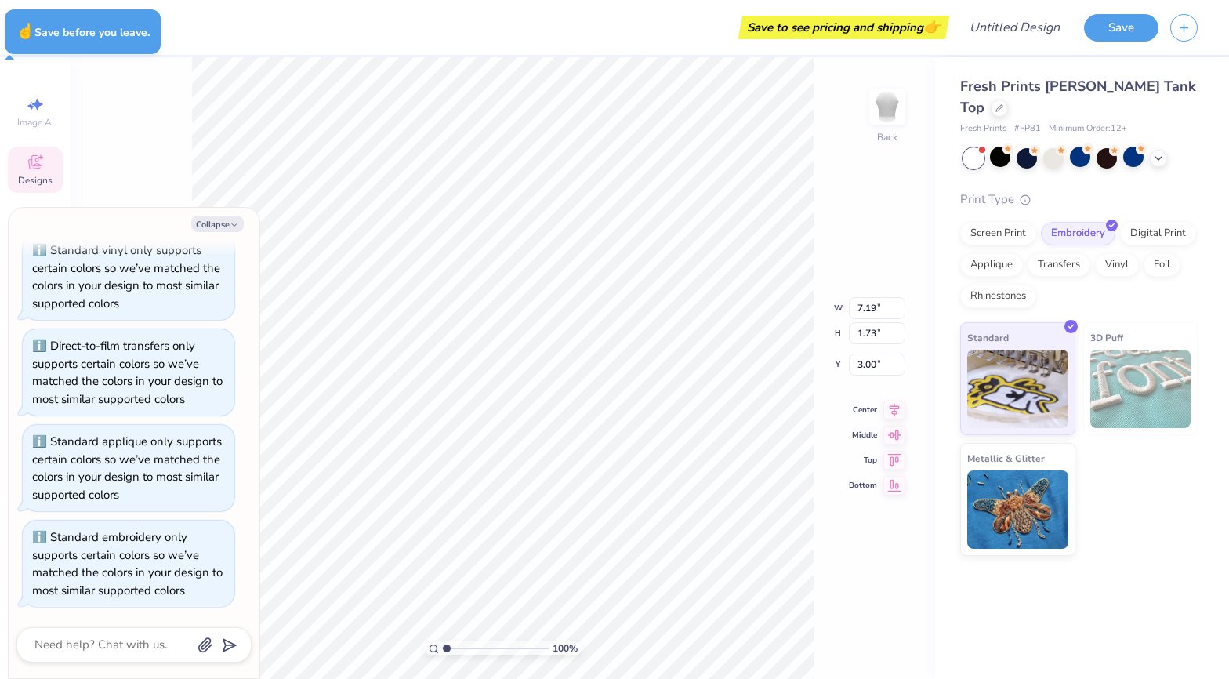
type textarea "x"
